Goal: Information Seeking & Learning: Find contact information

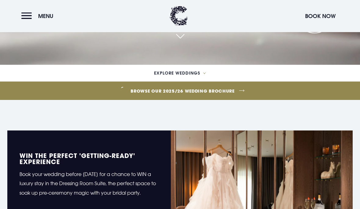
scroll to position [151, 0]
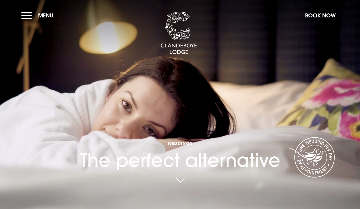
click at [32, 13] on button "Menu" at bounding box center [38, 15] width 35 height 13
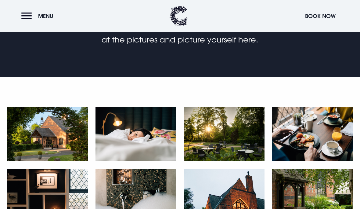
scroll to position [202, 0]
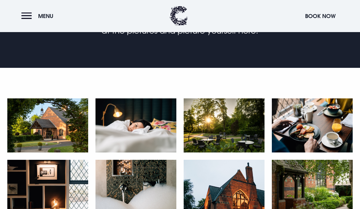
click at [311, 194] on img at bounding box center [312, 187] width 81 height 54
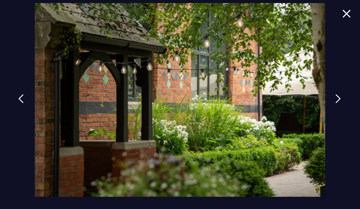
click at [340, 103] on img at bounding box center [338, 98] width 5 height 9
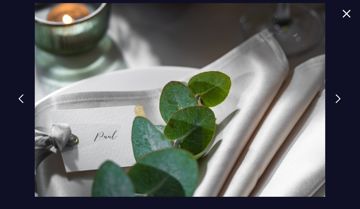
click at [341, 103] on img at bounding box center [338, 98] width 5 height 9
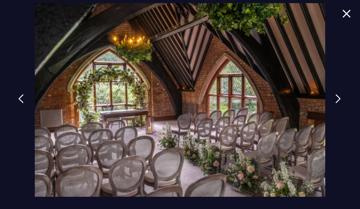
click at [341, 103] on img at bounding box center [338, 98] width 5 height 9
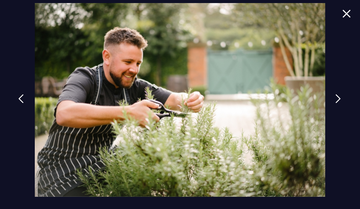
click at [340, 103] on img at bounding box center [338, 98] width 5 height 9
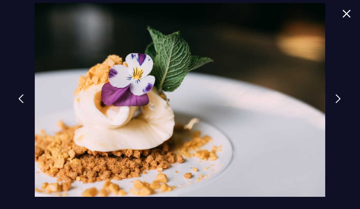
click at [341, 103] on img at bounding box center [338, 98] width 5 height 9
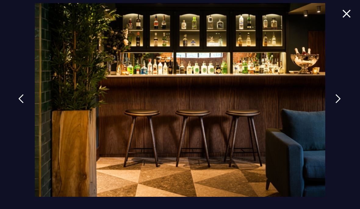
click at [295, 66] on img at bounding box center [180, 100] width 291 height 194
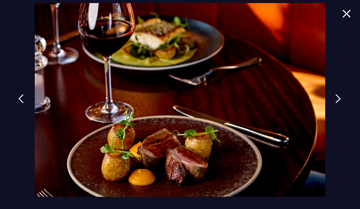
click at [341, 103] on img at bounding box center [338, 98] width 5 height 9
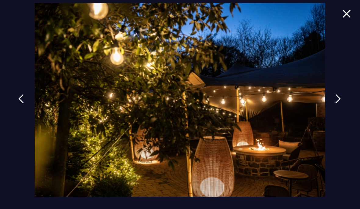
click at [341, 103] on img at bounding box center [338, 98] width 5 height 9
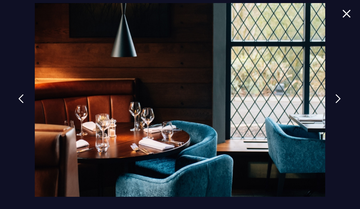
click at [341, 103] on img at bounding box center [338, 98] width 5 height 9
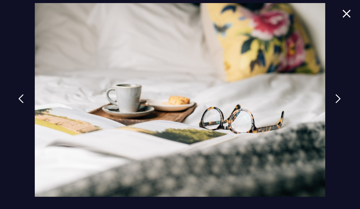
click at [342, 117] on link at bounding box center [338, 103] width 15 height 28
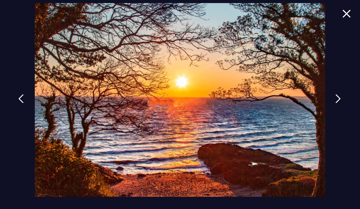
click at [346, 117] on link at bounding box center [338, 103] width 15 height 28
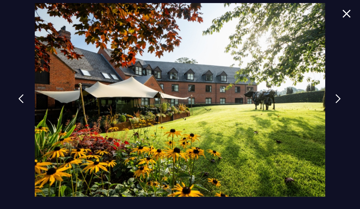
click at [340, 103] on img at bounding box center [338, 98] width 5 height 9
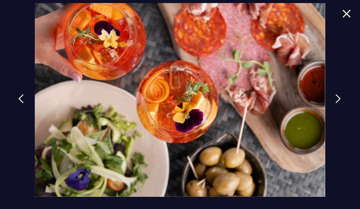
click at [341, 103] on img at bounding box center [338, 98] width 5 height 9
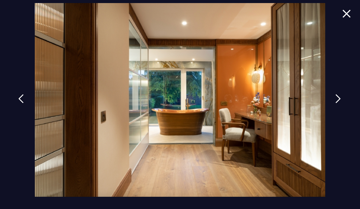
click at [341, 103] on img at bounding box center [338, 98] width 5 height 9
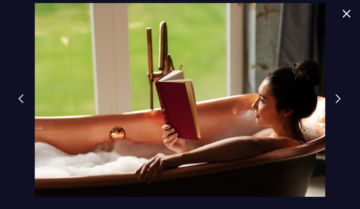
click at [341, 103] on img at bounding box center [338, 98] width 5 height 9
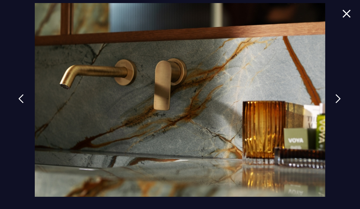
click at [341, 103] on img at bounding box center [338, 98] width 5 height 9
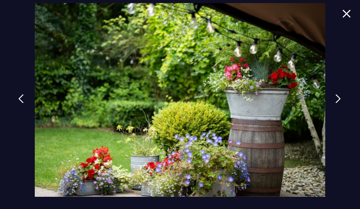
click at [341, 103] on img at bounding box center [338, 98] width 5 height 9
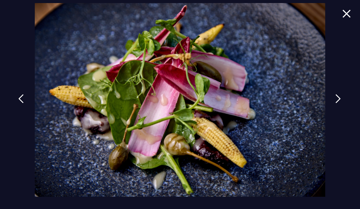
click at [341, 103] on img at bounding box center [338, 98] width 5 height 9
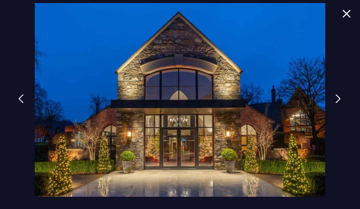
click at [341, 103] on img at bounding box center [338, 98] width 5 height 9
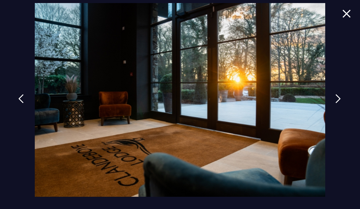
click at [339, 103] on img at bounding box center [338, 98] width 5 height 9
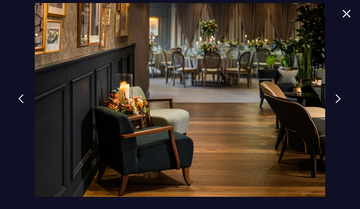
click at [341, 103] on img at bounding box center [338, 98] width 5 height 9
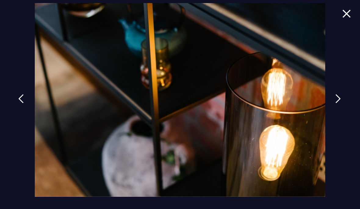
click at [341, 103] on img at bounding box center [338, 98] width 5 height 9
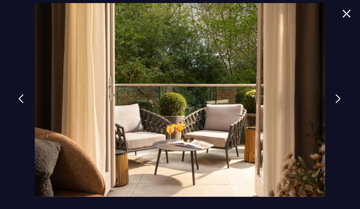
click at [346, 114] on link at bounding box center [338, 103] width 15 height 28
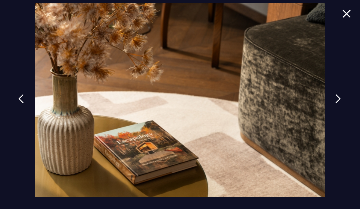
click at [341, 103] on img at bounding box center [338, 98] width 5 height 9
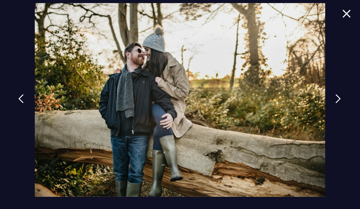
click at [334, 114] on link at bounding box center [338, 103] width 15 height 28
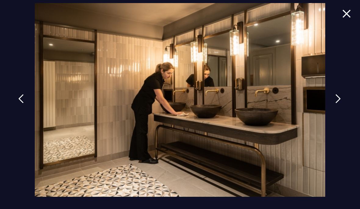
click at [341, 103] on img at bounding box center [338, 98] width 5 height 9
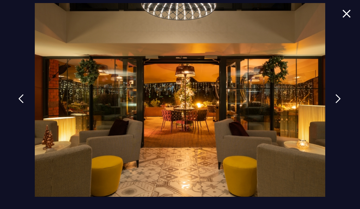
click at [341, 103] on img at bounding box center [338, 98] width 5 height 9
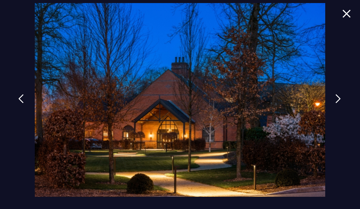
click at [341, 103] on img at bounding box center [338, 98] width 5 height 9
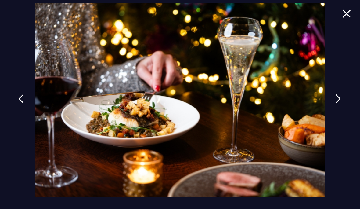
click at [341, 103] on img at bounding box center [338, 98] width 5 height 9
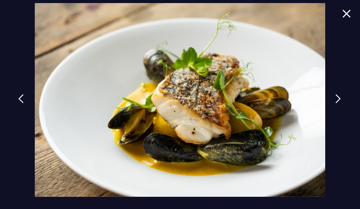
click at [341, 103] on img at bounding box center [338, 98] width 5 height 9
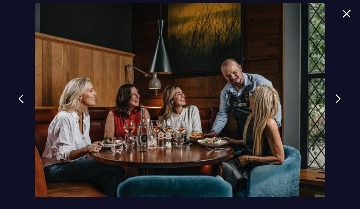
click at [341, 103] on img at bounding box center [338, 98] width 5 height 9
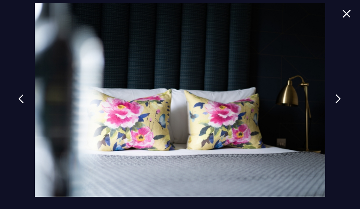
click at [341, 103] on img at bounding box center [338, 98] width 5 height 9
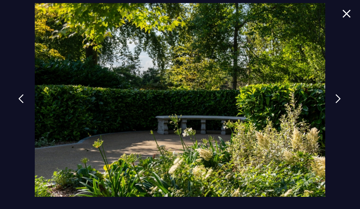
click at [341, 103] on img at bounding box center [338, 98] width 5 height 9
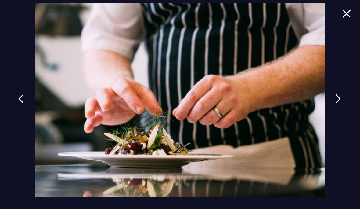
click at [341, 103] on img at bounding box center [338, 98] width 5 height 9
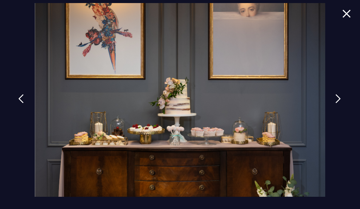
click at [341, 103] on img at bounding box center [338, 98] width 5 height 9
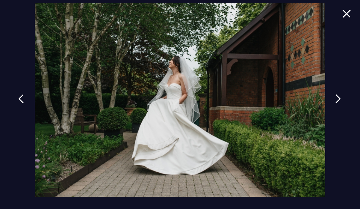
click at [341, 117] on link at bounding box center [338, 103] width 15 height 28
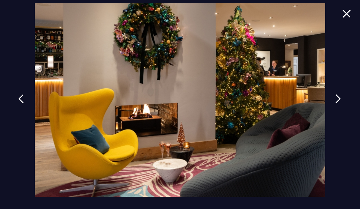
click at [340, 117] on link at bounding box center [338, 103] width 15 height 28
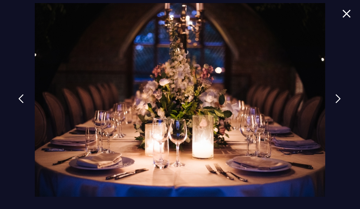
click at [340, 103] on img at bounding box center [338, 98] width 5 height 9
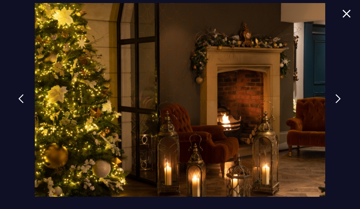
click at [341, 103] on img at bounding box center [338, 98] width 5 height 9
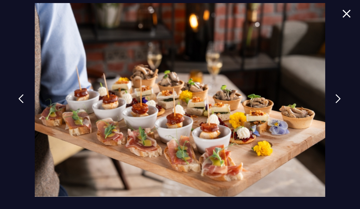
click at [341, 103] on img at bounding box center [338, 98] width 5 height 9
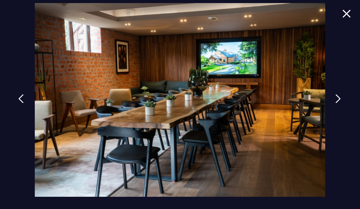
click at [341, 103] on img at bounding box center [338, 98] width 5 height 9
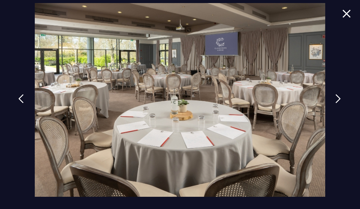
click at [345, 117] on link at bounding box center [338, 103] width 15 height 28
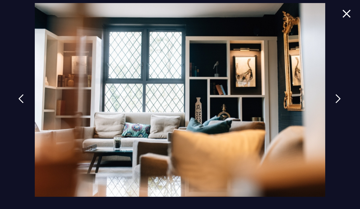
click at [341, 103] on img at bounding box center [338, 98] width 5 height 9
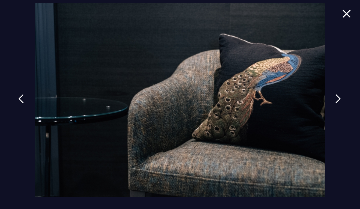
click at [341, 103] on img at bounding box center [338, 98] width 5 height 9
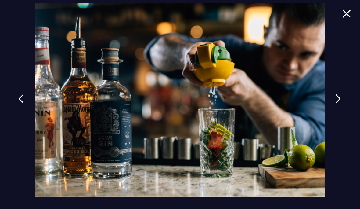
click at [341, 103] on img at bounding box center [338, 98] width 5 height 9
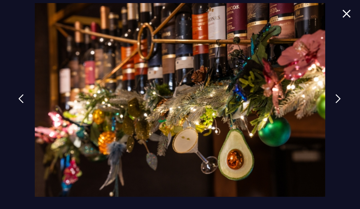
click at [341, 103] on img at bounding box center [338, 98] width 5 height 9
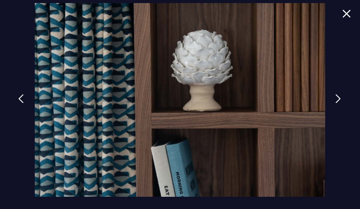
click at [341, 103] on img at bounding box center [338, 98] width 5 height 9
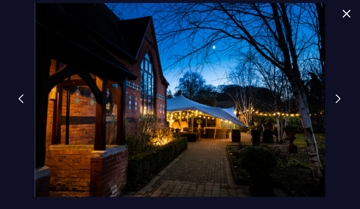
click at [341, 103] on img at bounding box center [338, 98] width 5 height 9
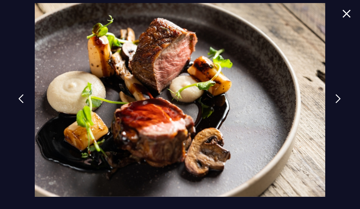
click at [341, 103] on img at bounding box center [338, 98] width 5 height 9
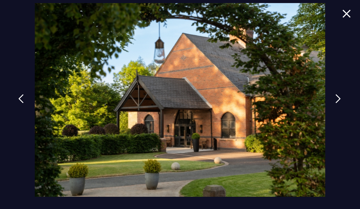
click at [341, 103] on img at bounding box center [338, 98] width 5 height 9
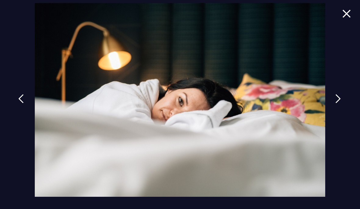
click at [341, 103] on img at bounding box center [338, 98] width 5 height 9
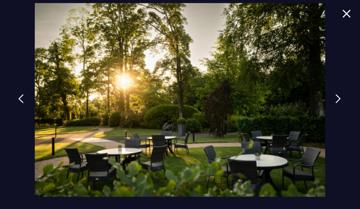
click at [341, 103] on img at bounding box center [338, 98] width 5 height 9
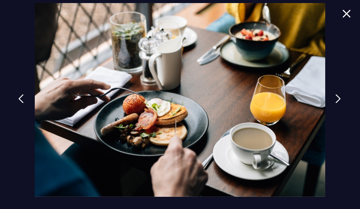
click at [340, 103] on img at bounding box center [338, 98] width 5 height 9
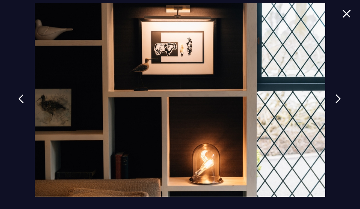
click at [341, 103] on img at bounding box center [338, 98] width 5 height 9
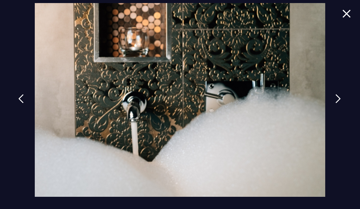
click at [341, 103] on img at bounding box center [338, 98] width 5 height 9
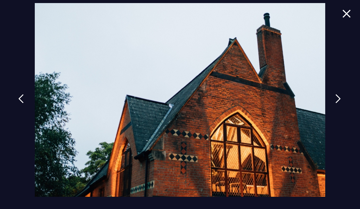
click at [341, 103] on img at bounding box center [338, 98] width 5 height 9
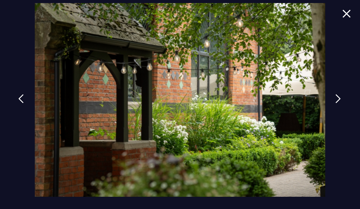
click at [341, 103] on img at bounding box center [338, 98] width 5 height 9
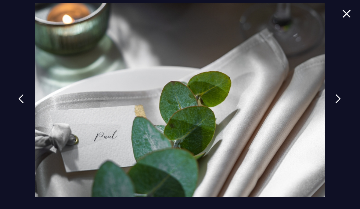
click at [340, 103] on img at bounding box center [338, 98] width 5 height 9
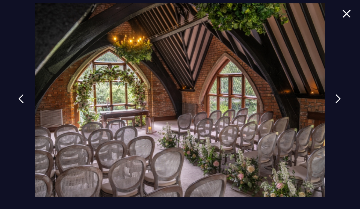
click at [340, 103] on img at bounding box center [338, 98] width 5 height 9
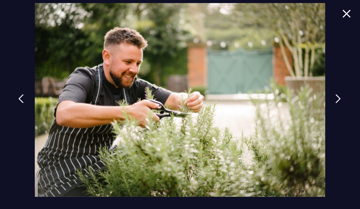
click at [341, 103] on img at bounding box center [338, 98] width 5 height 9
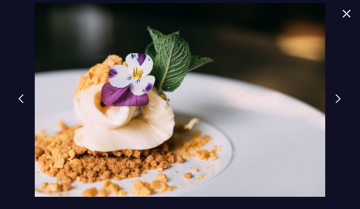
click at [341, 103] on img at bounding box center [338, 98] width 5 height 9
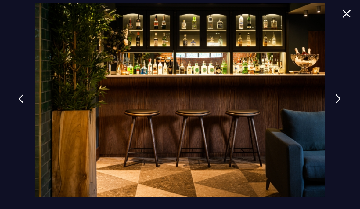
click at [341, 103] on img at bounding box center [338, 98] width 5 height 9
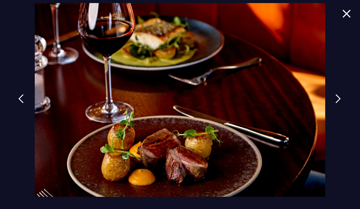
click at [341, 103] on img at bounding box center [338, 98] width 5 height 9
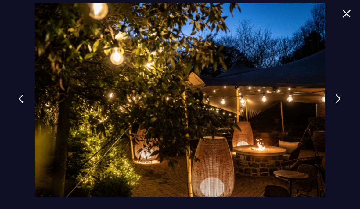
click at [346, 117] on link at bounding box center [338, 103] width 15 height 28
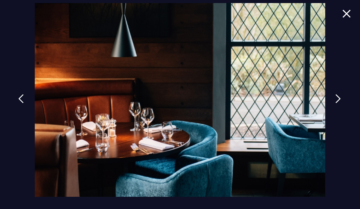
click at [341, 103] on img at bounding box center [338, 98] width 5 height 9
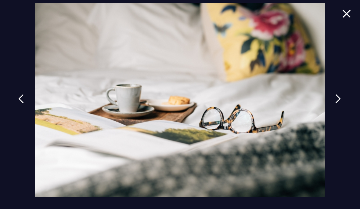
click at [341, 103] on img at bounding box center [338, 98] width 5 height 9
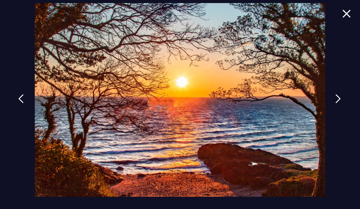
click at [341, 103] on img at bounding box center [338, 98] width 5 height 9
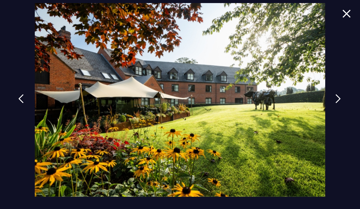
click at [341, 103] on img at bounding box center [338, 98] width 5 height 9
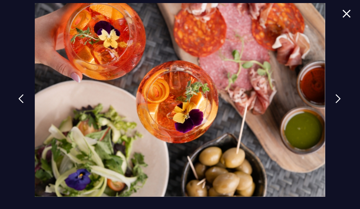
click at [341, 103] on img at bounding box center [338, 98] width 5 height 9
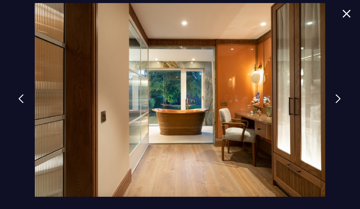
click at [341, 103] on img at bounding box center [338, 98] width 5 height 9
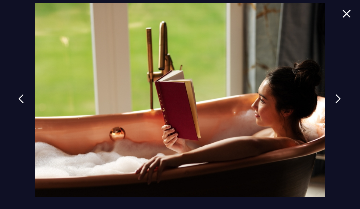
click at [341, 103] on img at bounding box center [338, 98] width 5 height 9
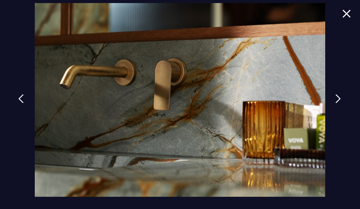
click at [341, 103] on img at bounding box center [338, 98] width 5 height 9
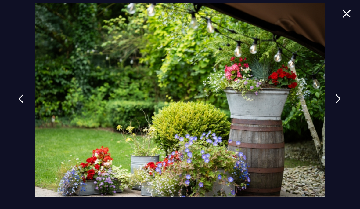
click at [341, 103] on img at bounding box center [338, 98] width 5 height 9
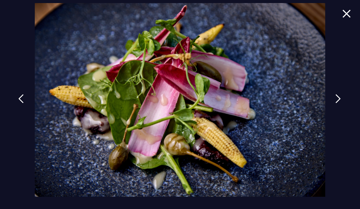
click at [341, 103] on img at bounding box center [338, 98] width 5 height 9
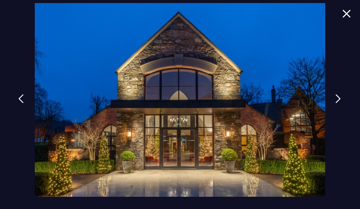
click at [341, 103] on img at bounding box center [338, 98] width 5 height 9
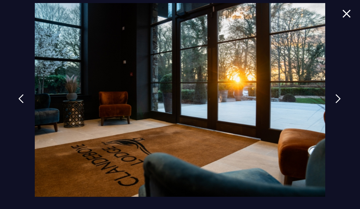
click at [346, 117] on link at bounding box center [338, 103] width 15 height 28
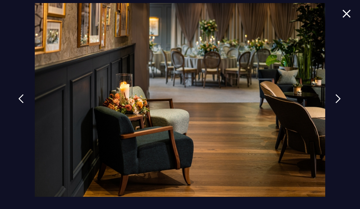
click at [10, 6] on div at bounding box center [180, 104] width 360 height 209
click at [18, 0] on div at bounding box center [180, 104] width 360 height 209
click at [347, 15] on img at bounding box center [347, 13] width 9 height 8
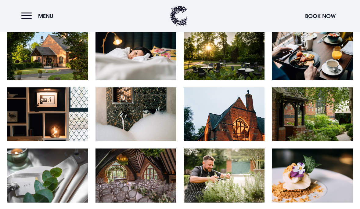
scroll to position [275, 0]
click at [28, 12] on button "Menu" at bounding box center [38, 15] width 35 height 13
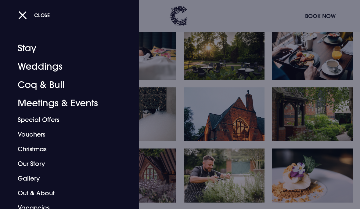
click at [47, 197] on link "Out & About" at bounding box center [66, 193] width 96 height 15
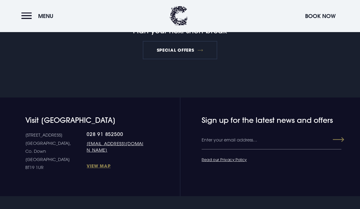
scroll to position [775, 0]
click at [32, 15] on button "Menu" at bounding box center [38, 15] width 35 height 13
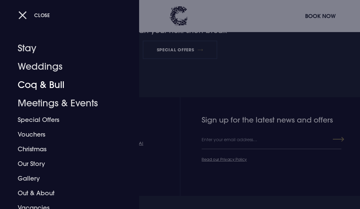
click at [58, 86] on link "Coq & Bull" at bounding box center [66, 85] width 96 height 18
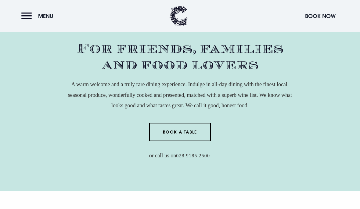
scroll to position [216, 0]
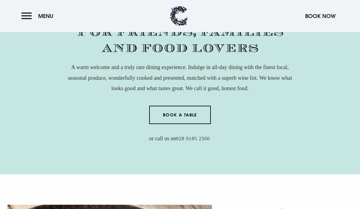
click at [185, 124] on link "Book a Table" at bounding box center [180, 115] width 62 height 18
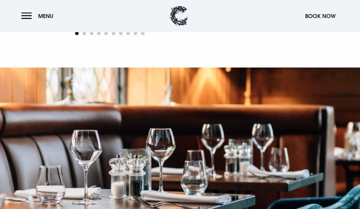
scroll to position [534, 0]
click at [27, 14] on button "Menu" at bounding box center [38, 15] width 35 height 13
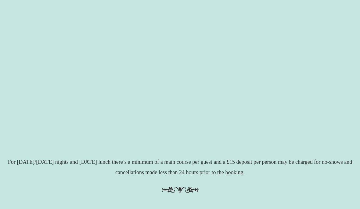
scroll to position [142, 0]
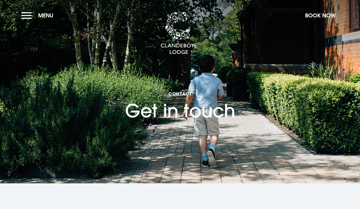
checkbox input "true"
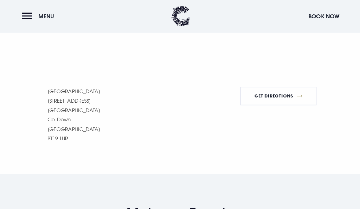
scroll to position [518, 0]
click at [287, 93] on link "Get Directions" at bounding box center [275, 95] width 75 height 18
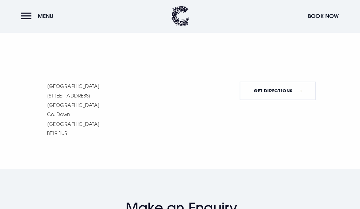
scroll to position [521, 0]
